Goal: Information Seeking & Learning: Find specific fact

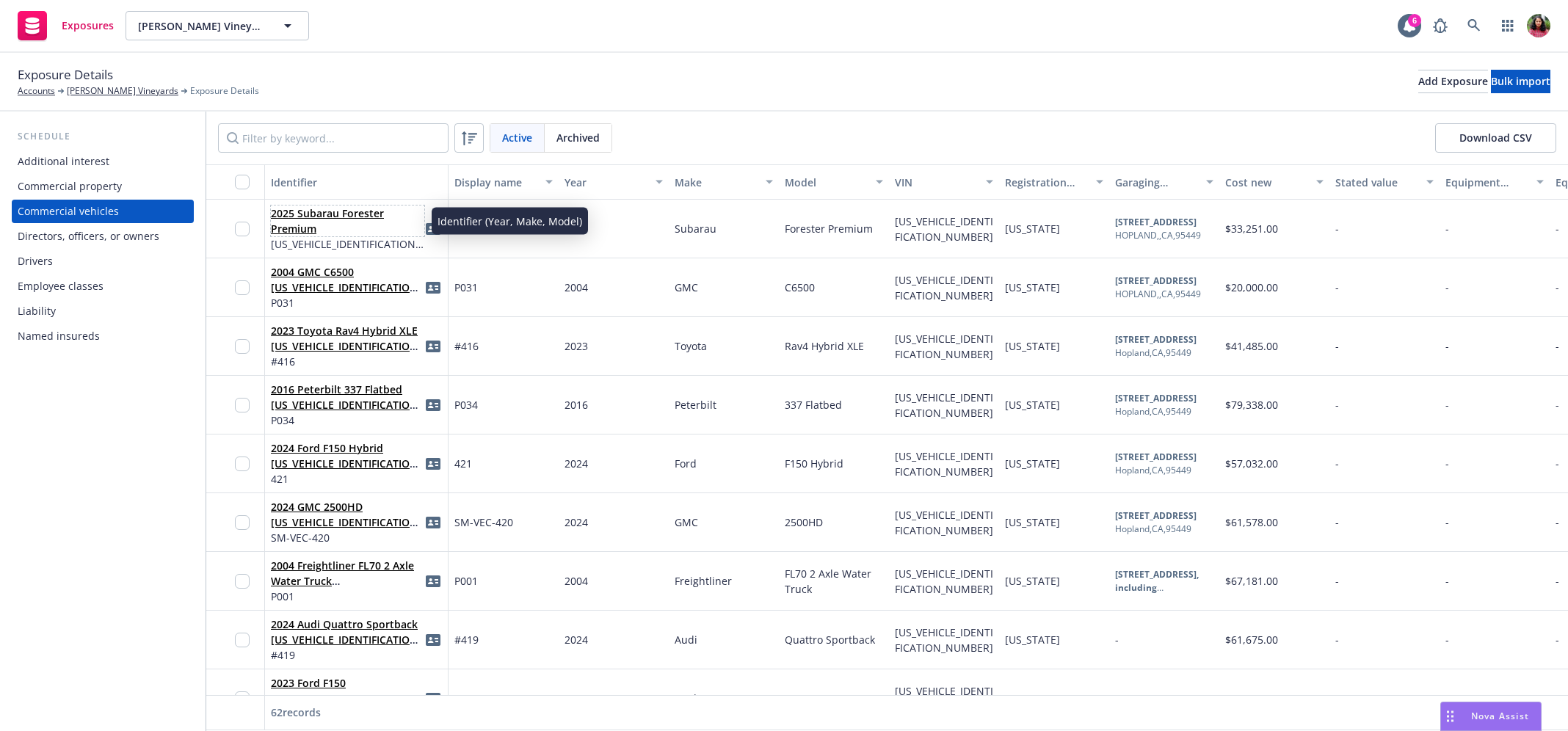
click at [310, 222] on link "2025 Subarau Forester Premium" at bounding box center [328, 222] width 113 height 30
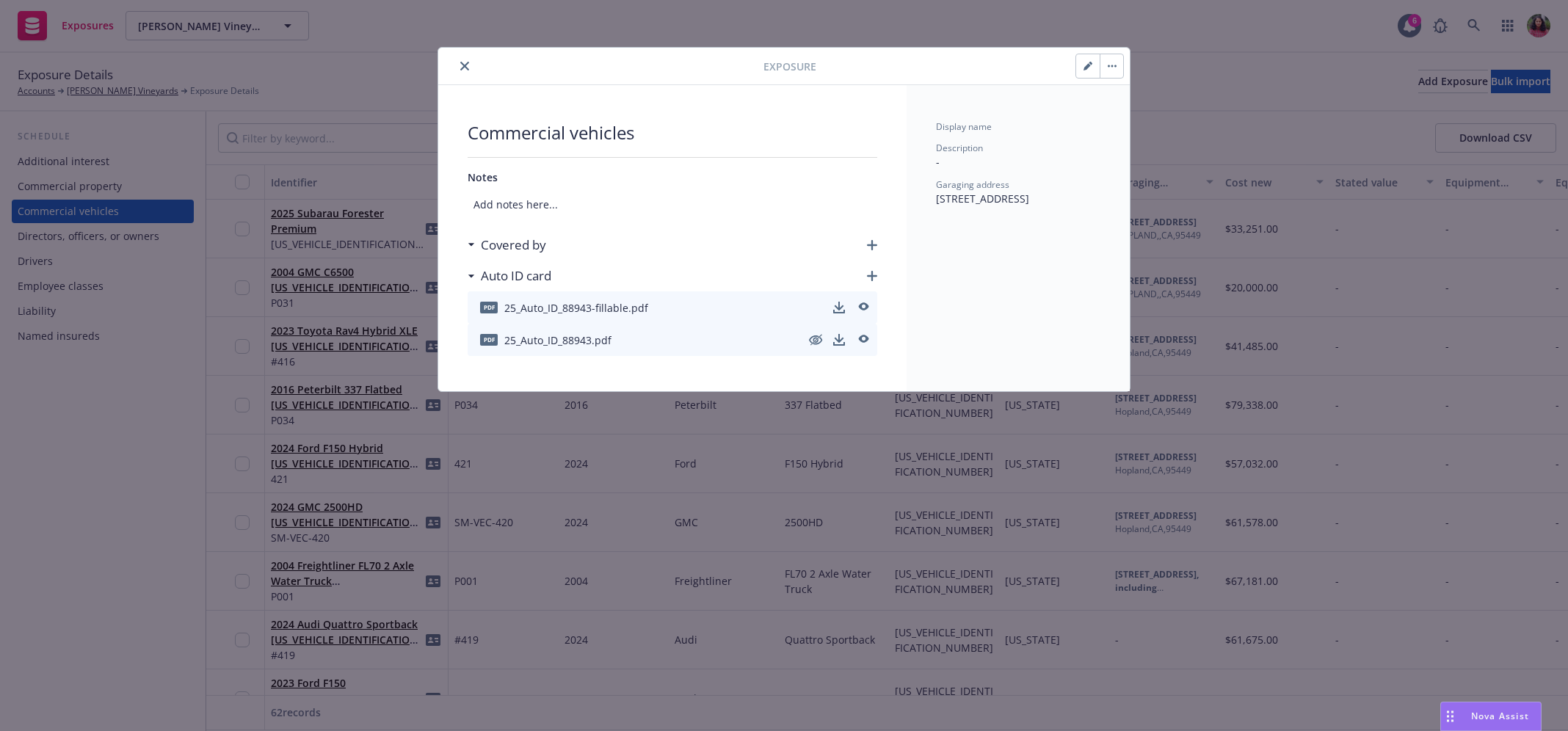
click at [460, 60] on button "close" at bounding box center [465, 66] width 17 height 17
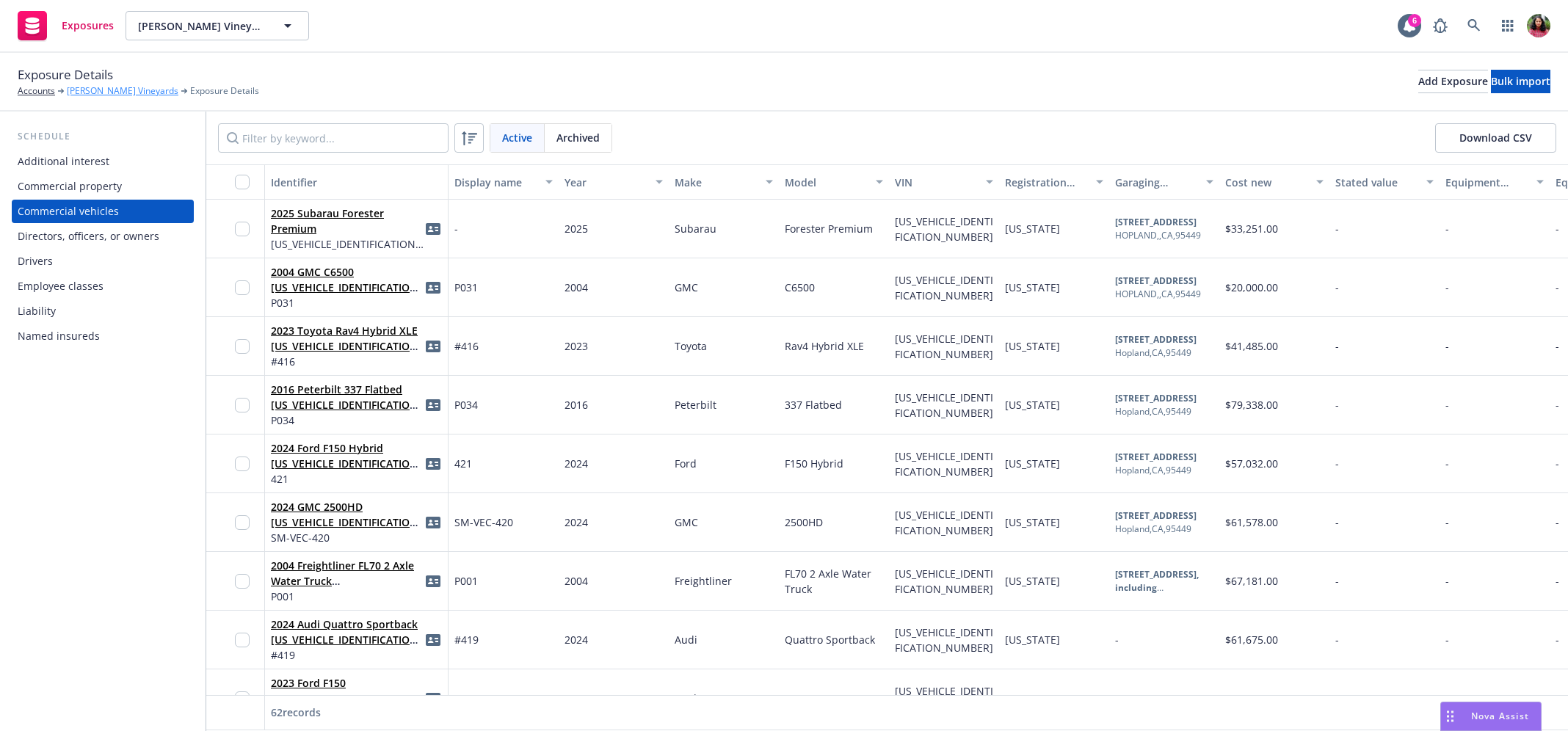
click at [92, 94] on link "[PERSON_NAME] Vineyards" at bounding box center [123, 91] width 112 height 13
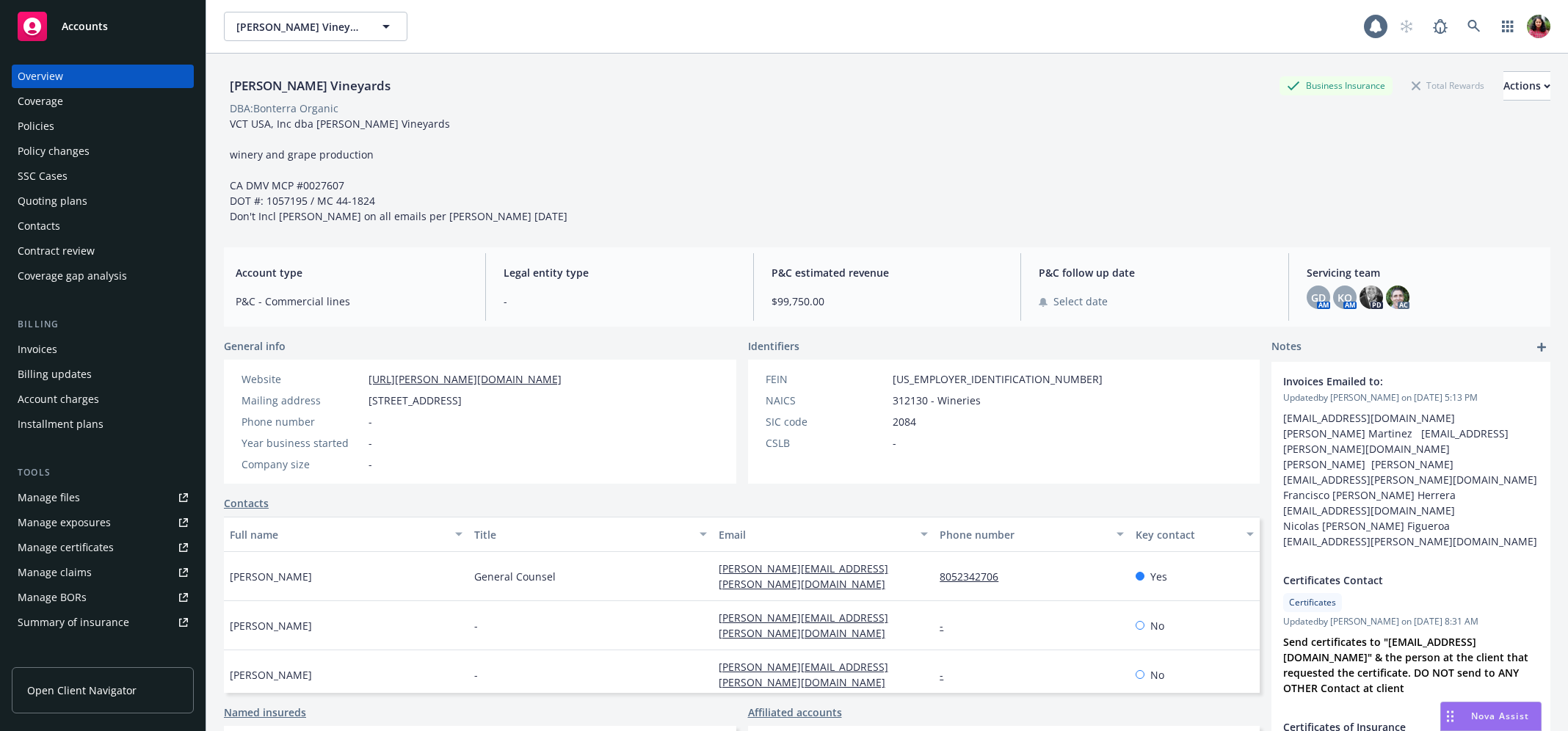
click at [71, 129] on div "Policies" at bounding box center [102, 126] width 170 height 24
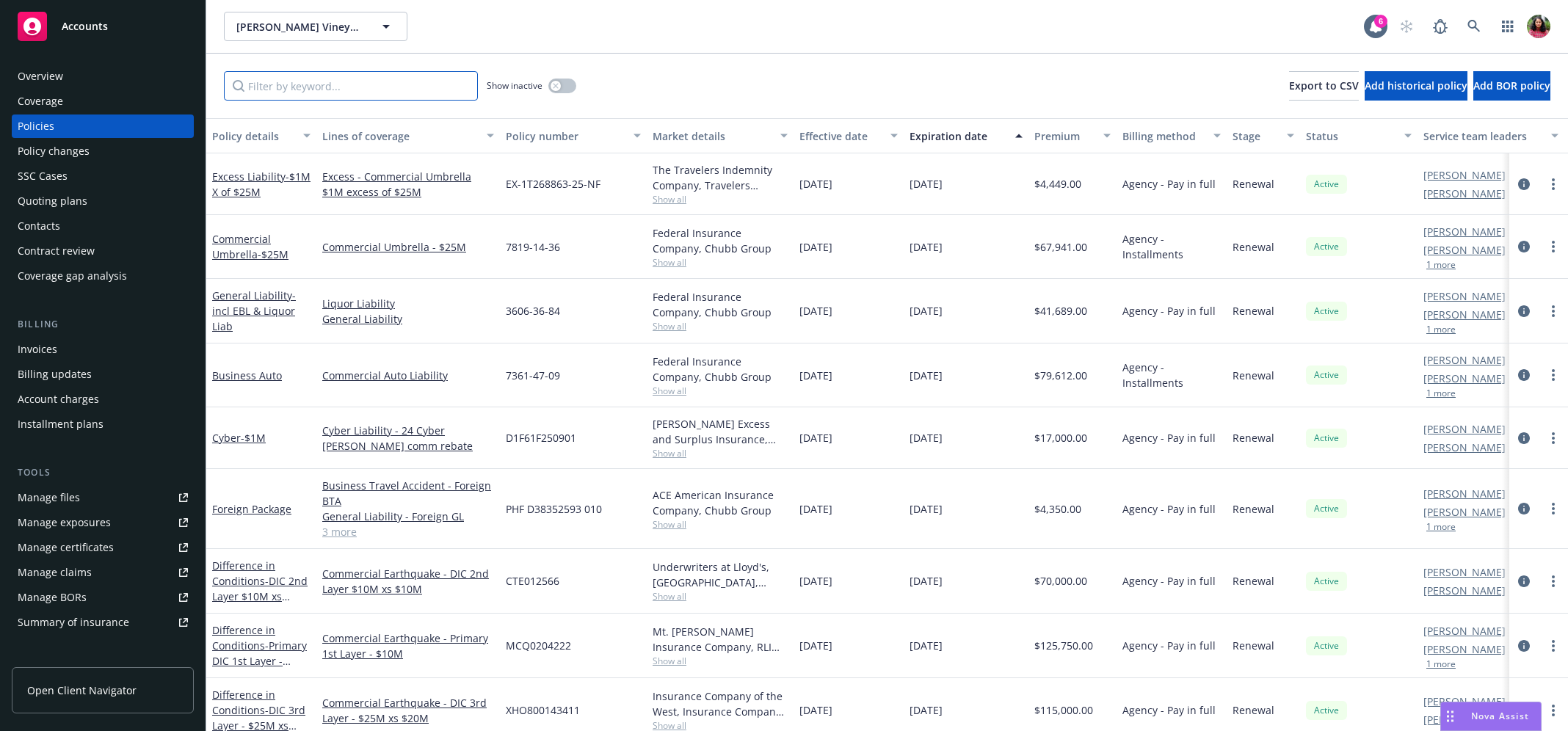
click at [380, 90] on input "Filter by keyword..." at bounding box center [351, 86] width 254 height 30
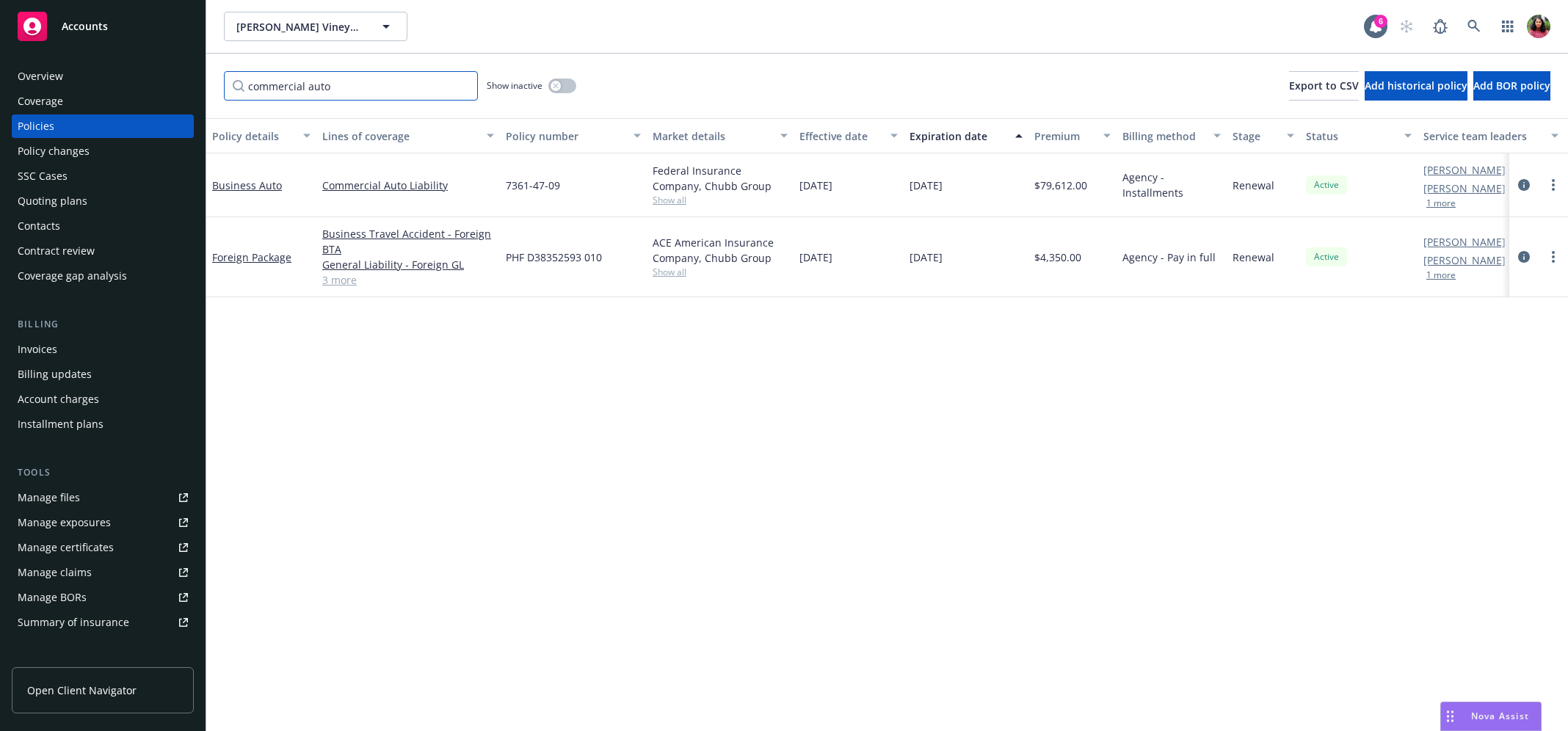
type input "commercial auto"
click at [675, 202] on span "Show all" at bounding box center [719, 200] width 135 height 12
click at [678, 182] on div "Federal Insurance Company, Chubb Group" at bounding box center [719, 178] width 135 height 31
drag, startPoint x: 653, startPoint y: 173, endPoint x: 697, endPoint y: 191, distance: 47.5
click at [697, 191] on div "Federal Insurance Company, Chubb Group" at bounding box center [719, 178] width 135 height 31
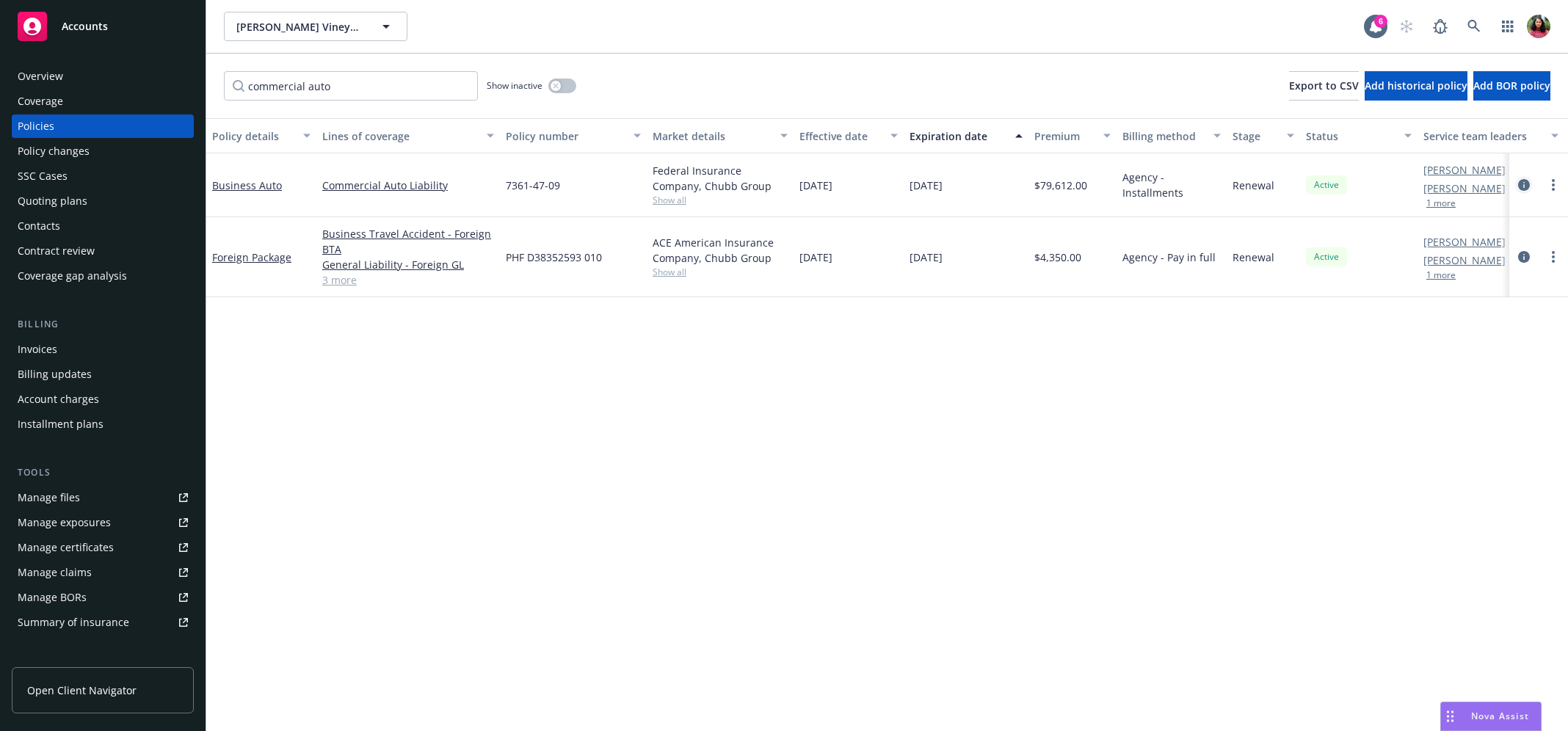
click at [1524, 181] on icon "circleInformation" at bounding box center [1524, 184] width 11 height 11
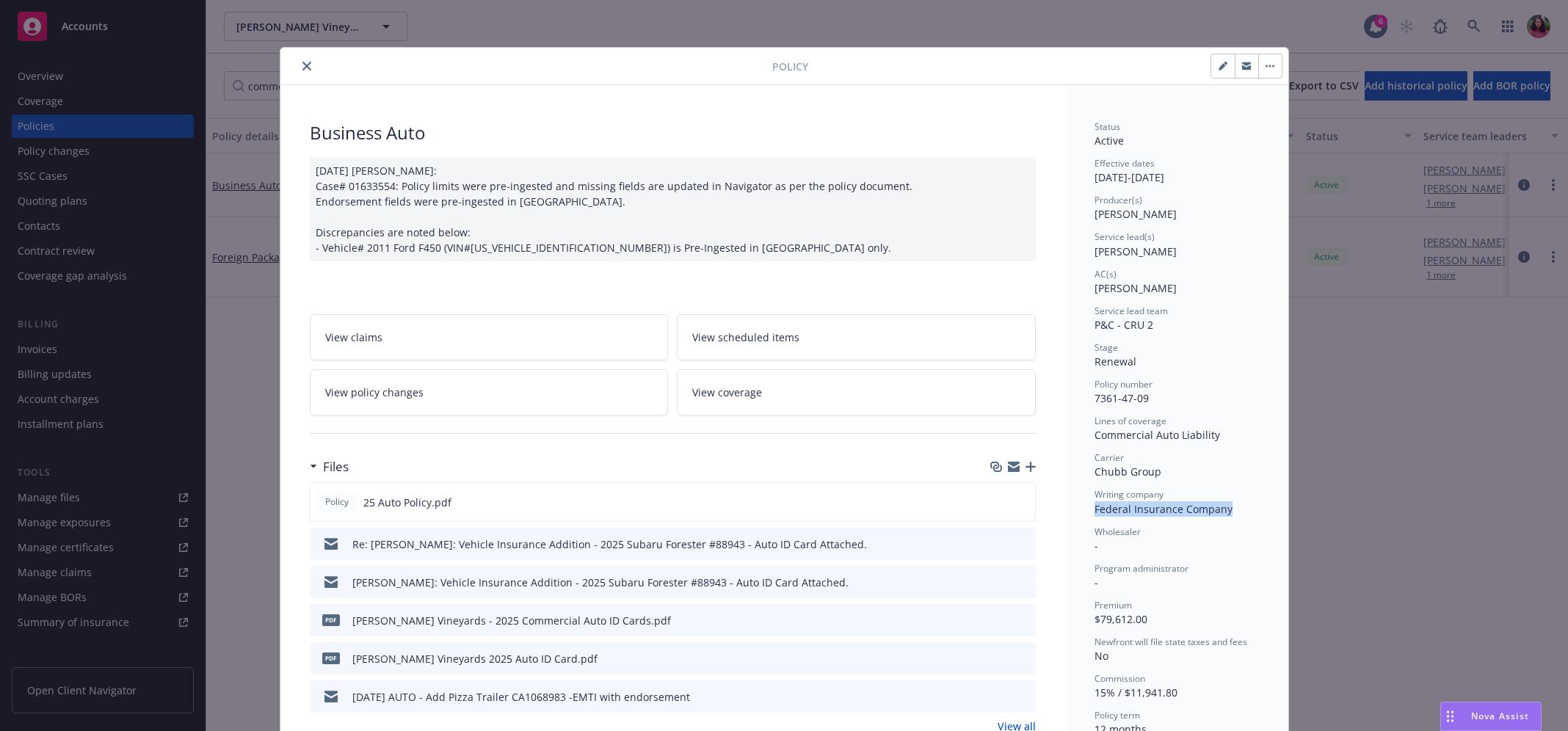
drag, startPoint x: 1086, startPoint y: 513, endPoint x: 1251, endPoint y: 509, distance: 165.0
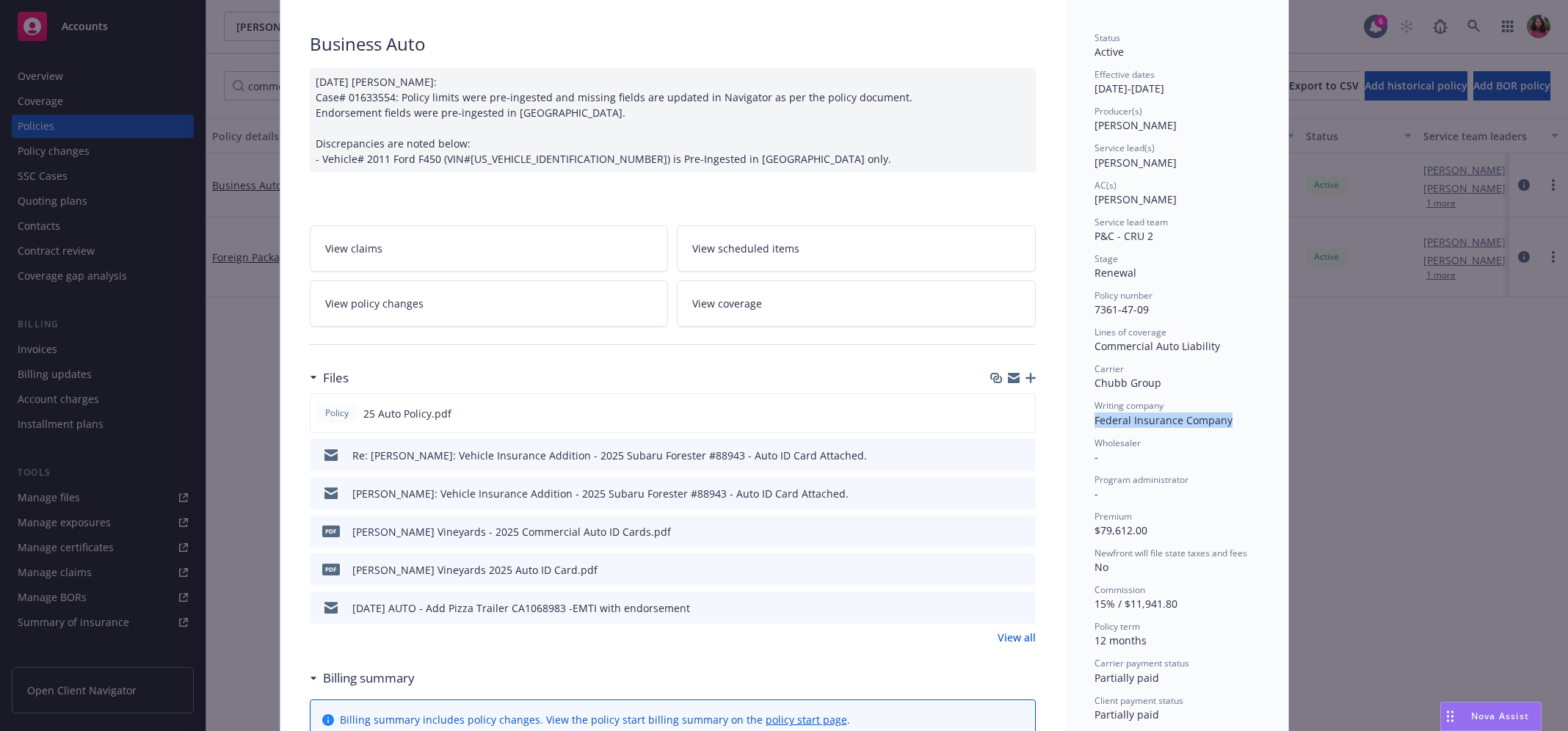
scroll to position [91, 0]
click at [1004, 638] on link "View all" at bounding box center [1017, 637] width 38 height 16
